Goal: Task Accomplishment & Management: Complete application form

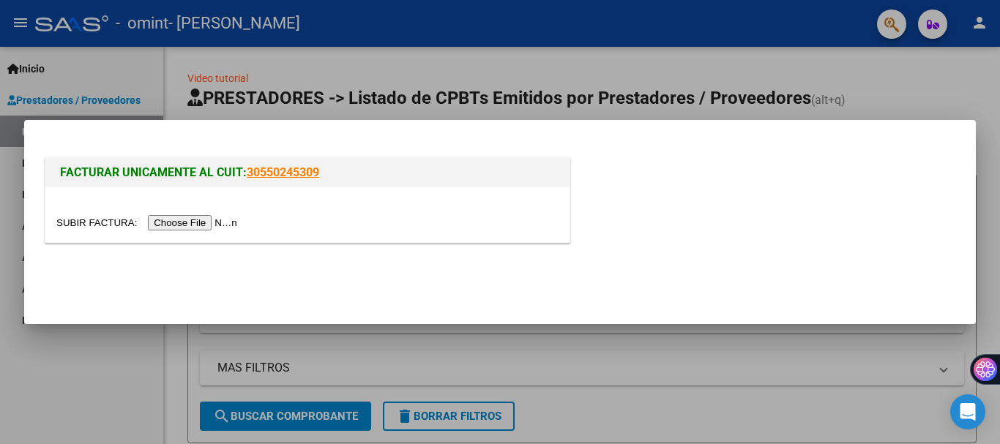
click at [238, 224] on input "file" at bounding box center [148, 222] width 185 height 15
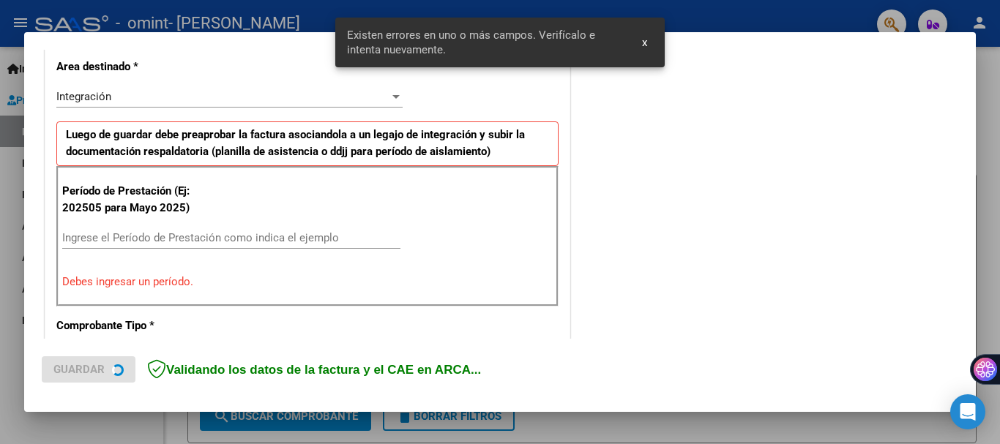
scroll to position [338, 0]
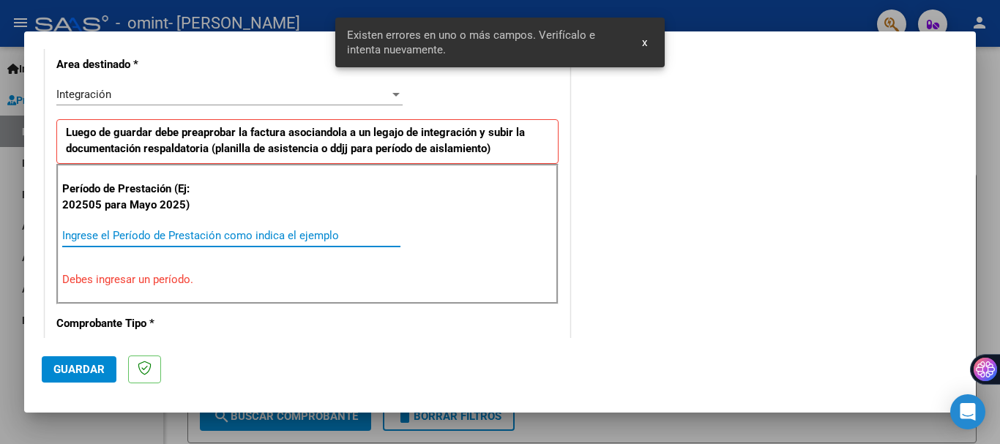
click at [272, 239] on input "Ingrese el Período de Prestación como indica el ejemplo" at bounding box center [231, 235] width 338 height 13
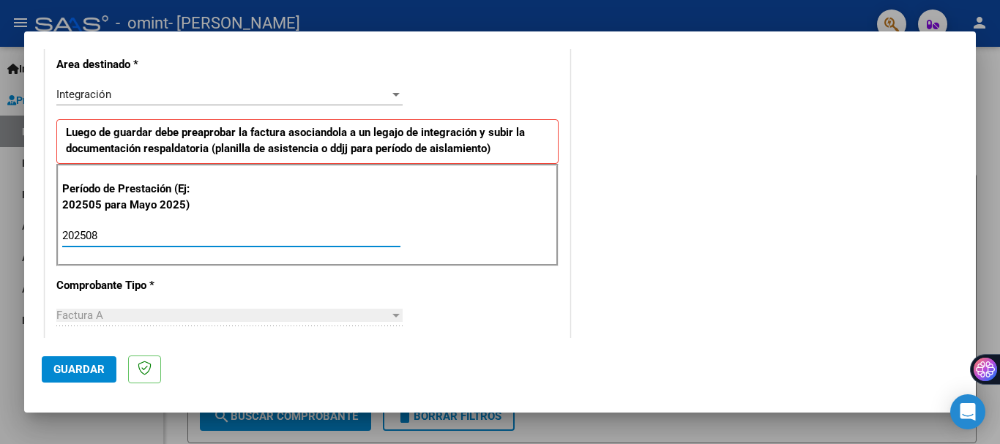
type input "202508"
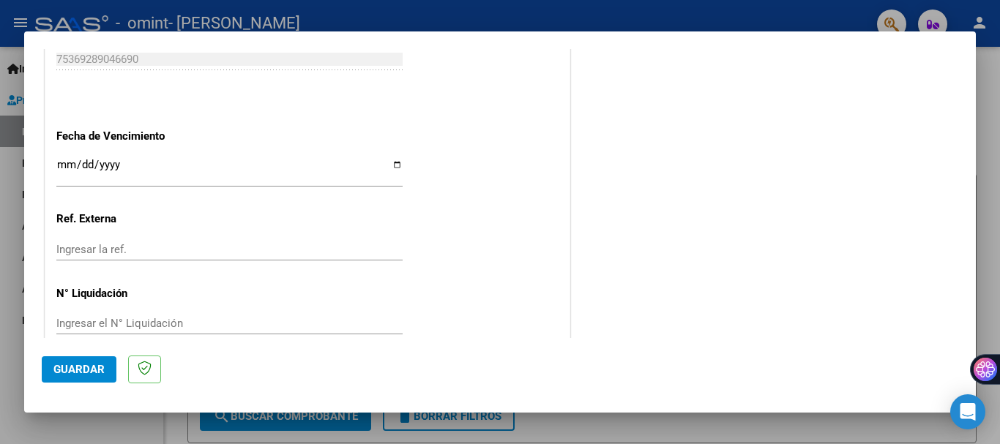
scroll to position [999, 0]
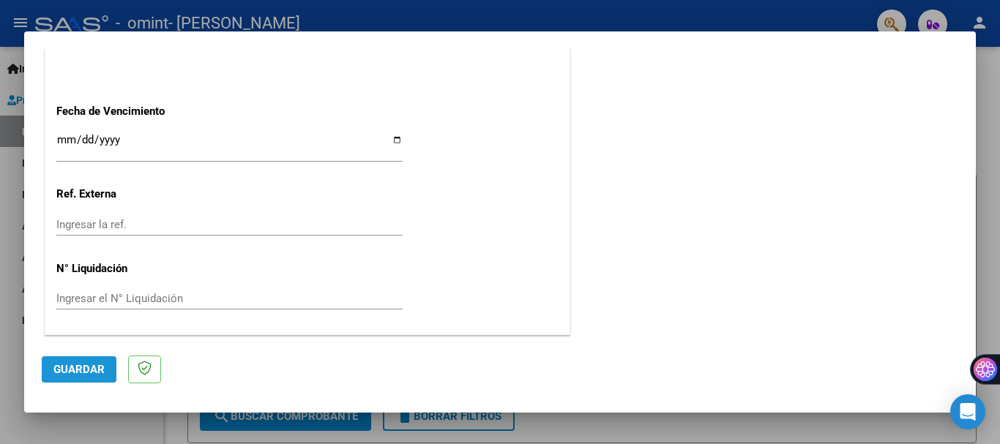
click at [79, 365] on span "Guardar" at bounding box center [78, 369] width 51 height 13
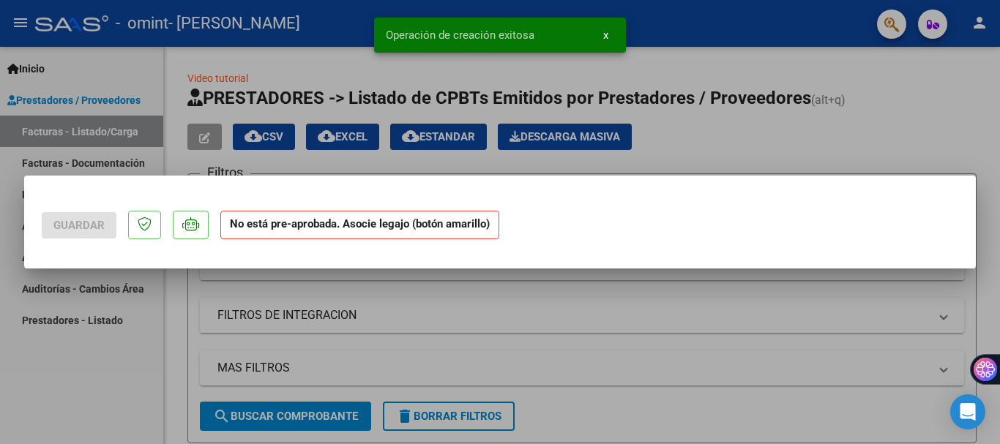
scroll to position [0, 0]
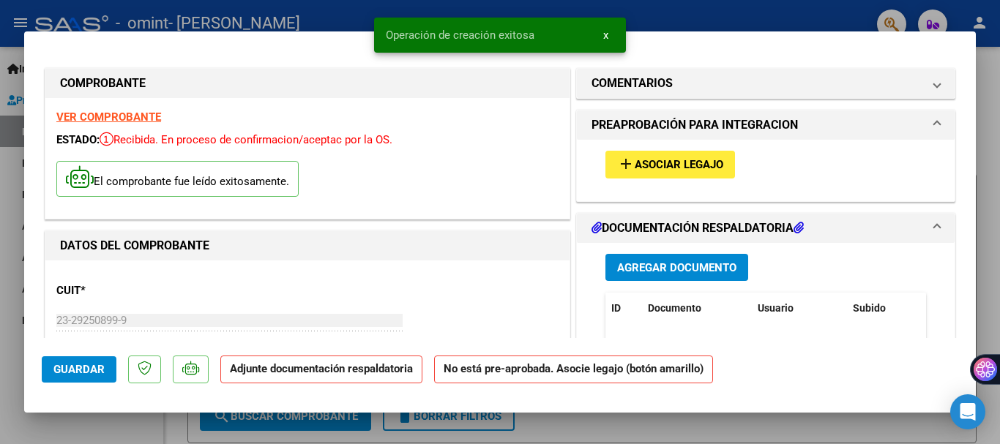
click at [648, 171] on span "Asociar Legajo" at bounding box center [679, 165] width 89 height 13
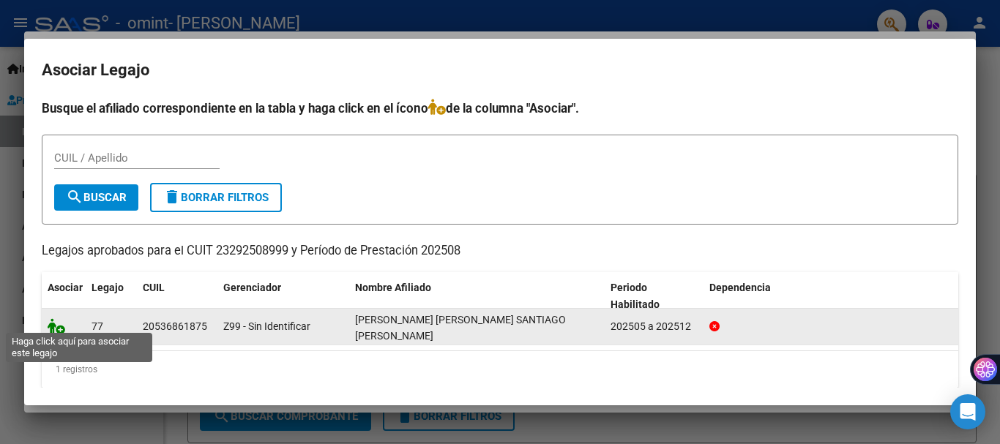
click at [59, 324] on icon at bounding box center [57, 326] width 18 height 16
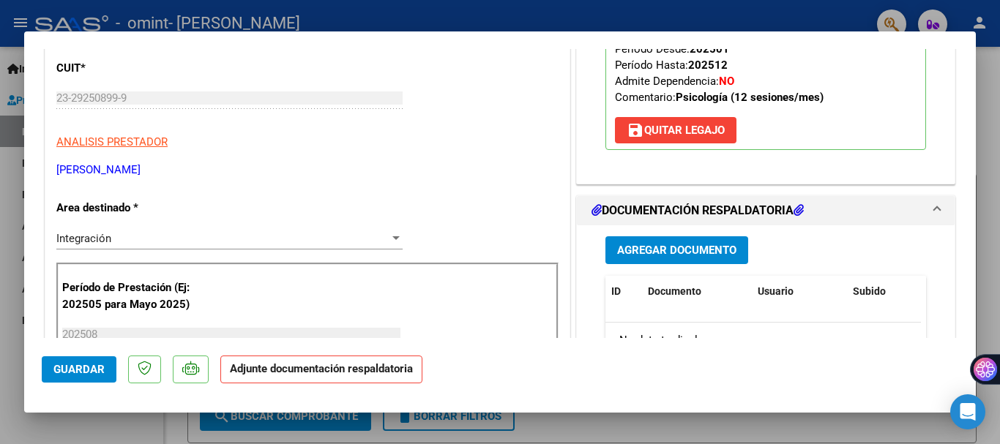
scroll to position [226, 0]
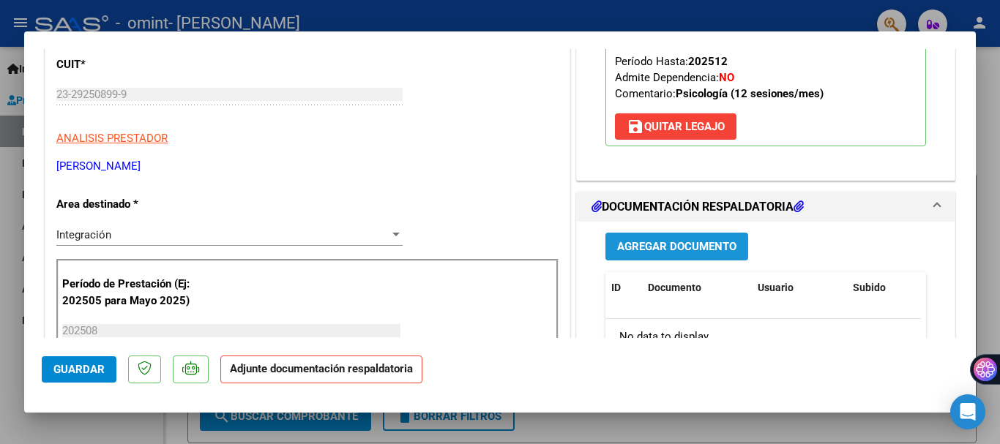
click at [686, 250] on span "Agregar Documento" at bounding box center [676, 247] width 119 height 13
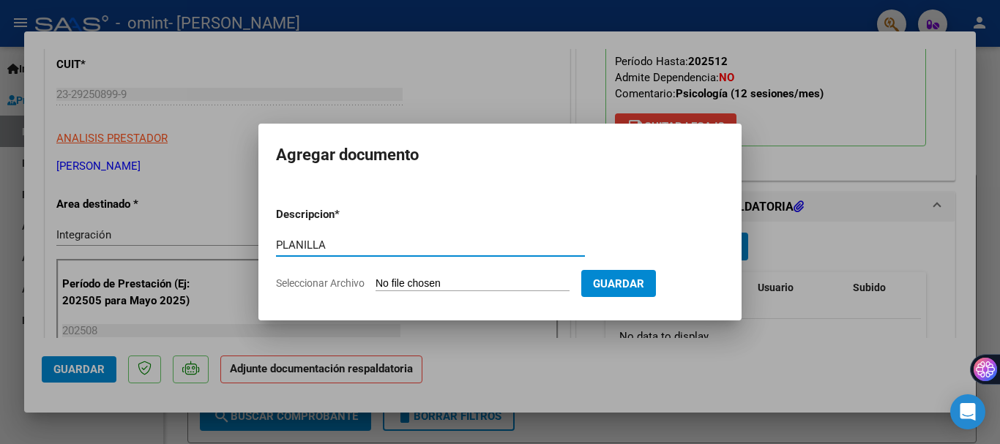
type input "PLANILLA"
click at [455, 278] on input "Seleccionar Archivo" at bounding box center [473, 284] width 194 height 14
type input "C:\fakepath\PLANILLA AGOSTO [PERSON_NAME] - PSICOLOGIA..pdf"
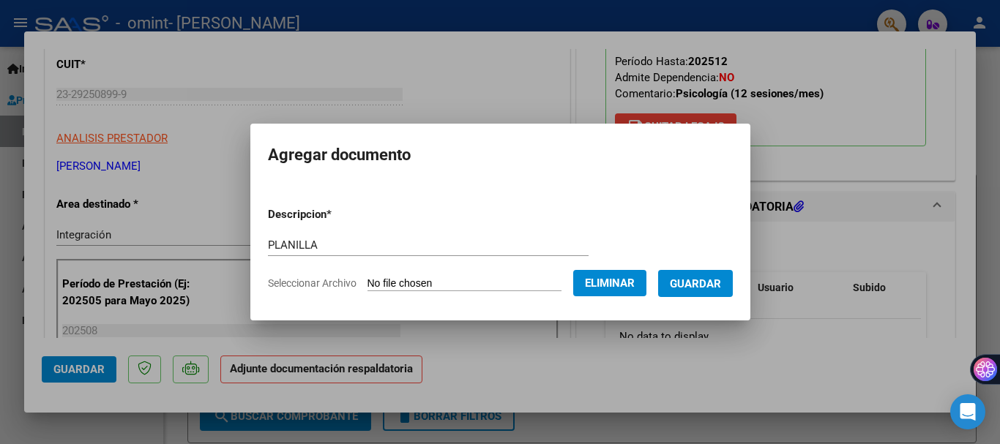
click at [719, 291] on button "Guardar" at bounding box center [695, 283] width 75 height 27
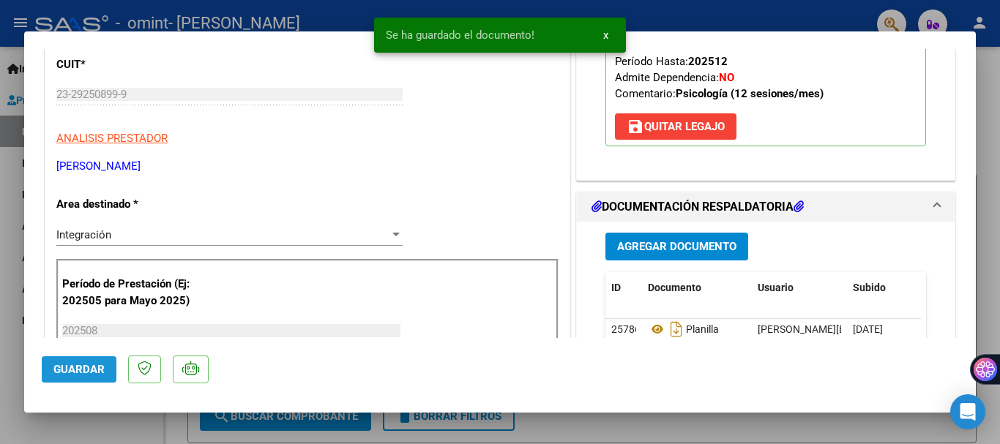
click at [90, 359] on button "Guardar" at bounding box center [79, 370] width 75 height 26
click at [97, 414] on div at bounding box center [500, 222] width 1000 height 444
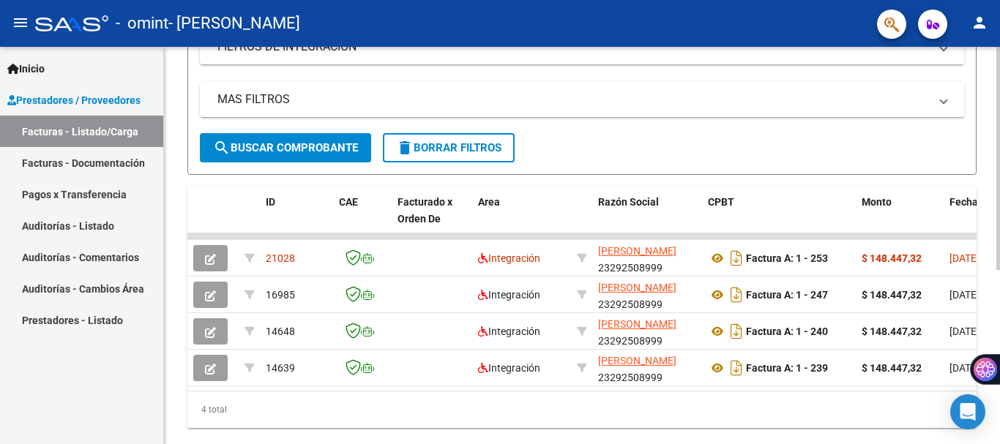
scroll to position [311, 0]
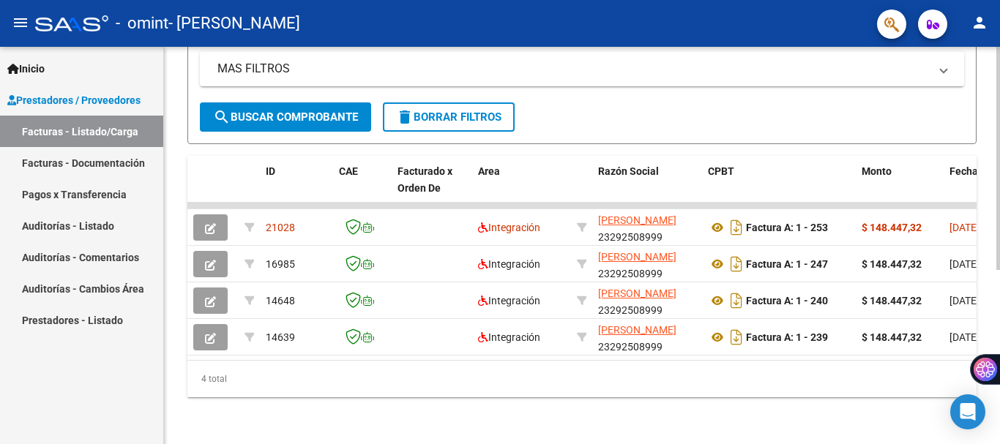
click at [999, 311] on div at bounding box center [998, 332] width 4 height 223
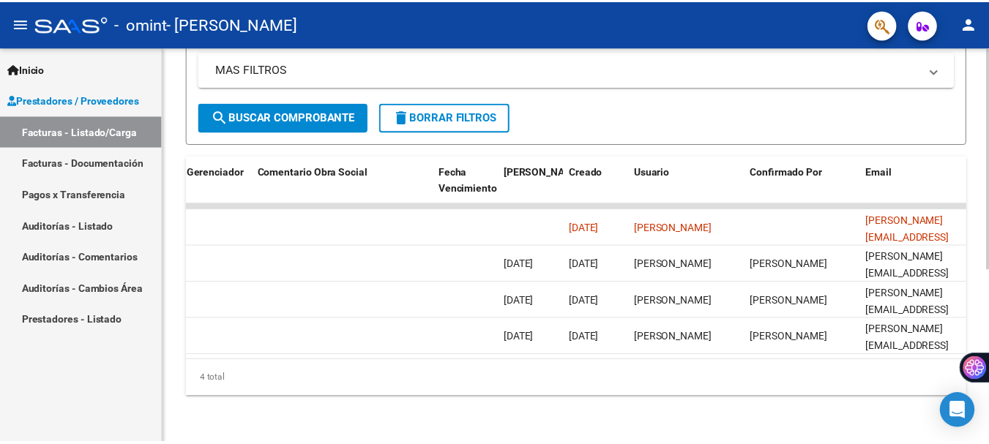
scroll to position [0, 2297]
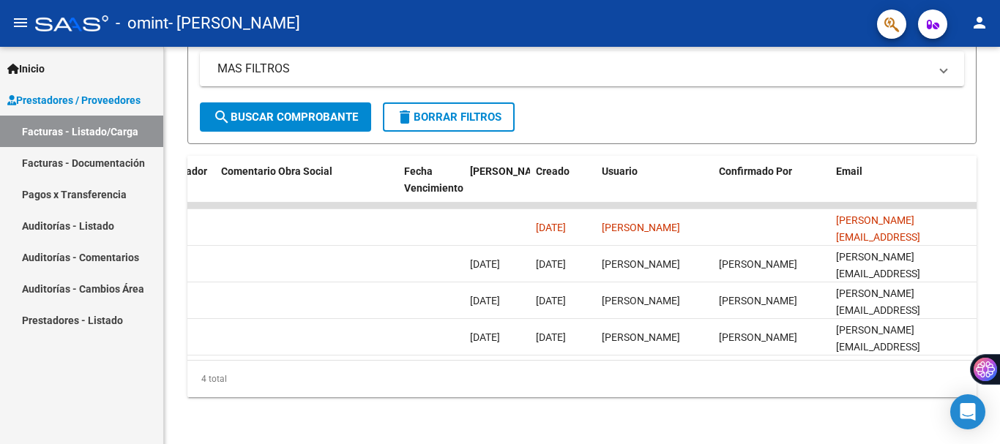
click at [984, 12] on button "person" at bounding box center [979, 23] width 29 height 29
click at [913, 105] on button "exit_to_app Salir" at bounding box center [949, 96] width 89 height 35
